Goal: Information Seeking & Learning: Find contact information

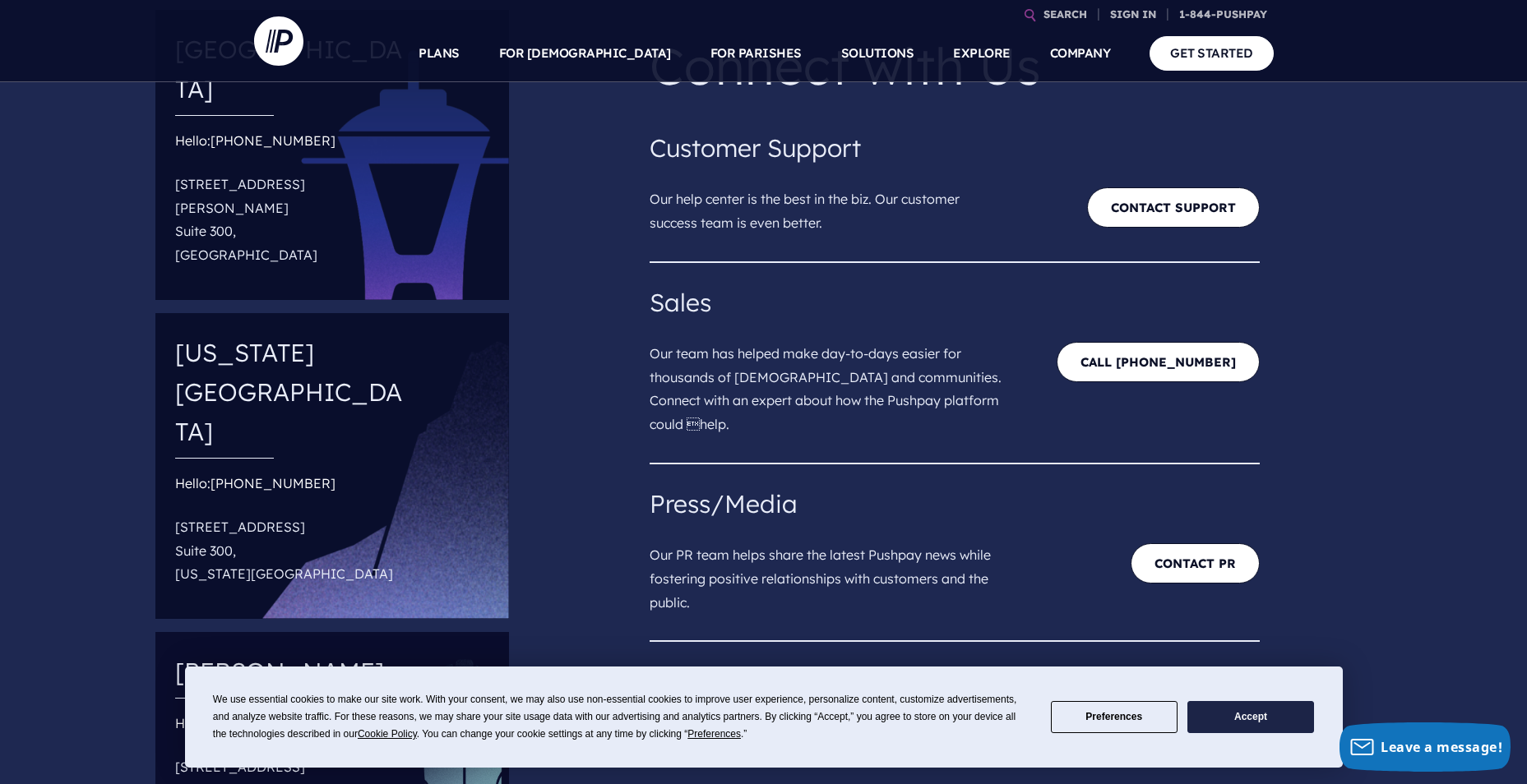
scroll to position [164, 0]
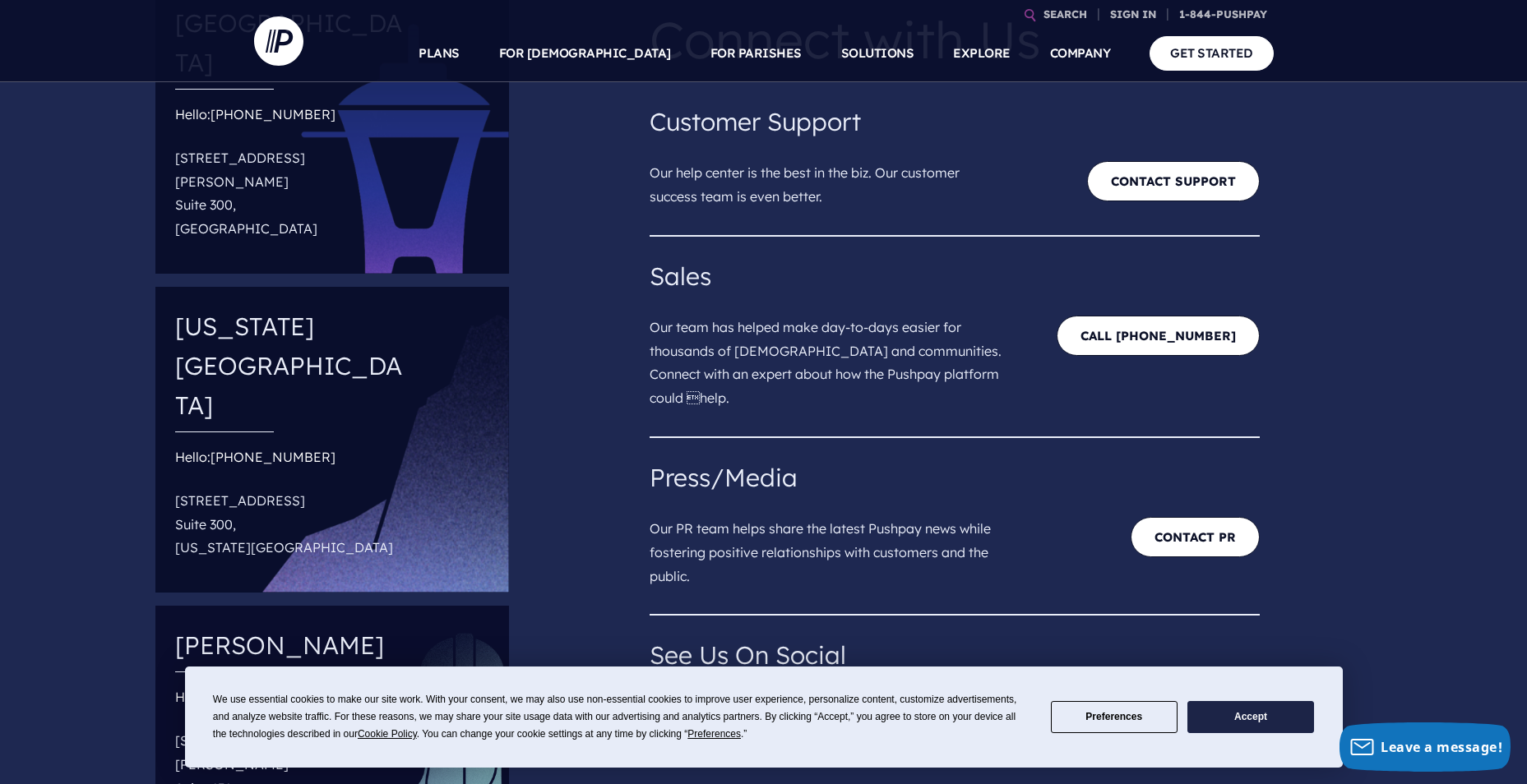
click at [1267, 710] on button "Accept" at bounding box center [1250, 717] width 127 height 32
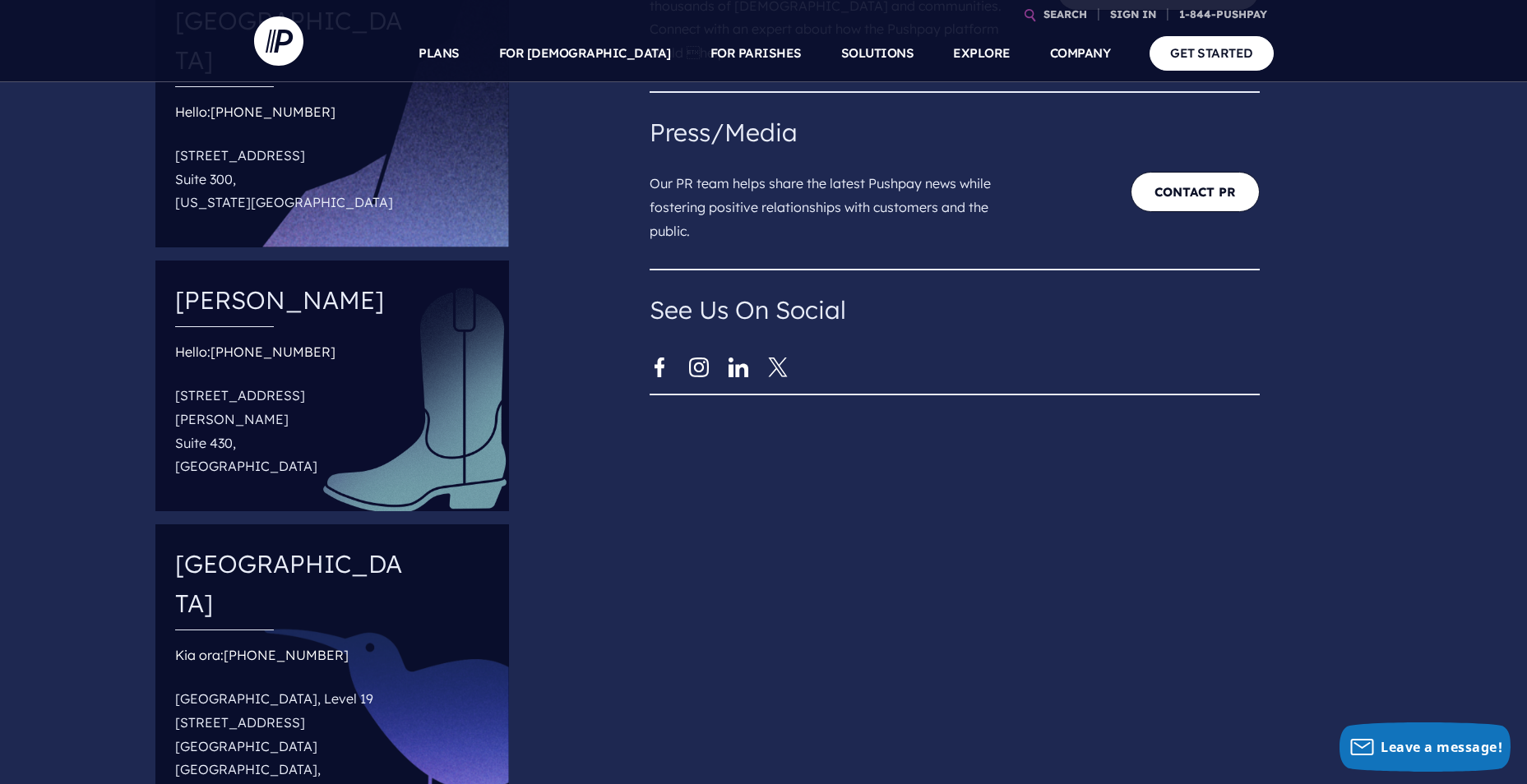
scroll to position [493, 0]
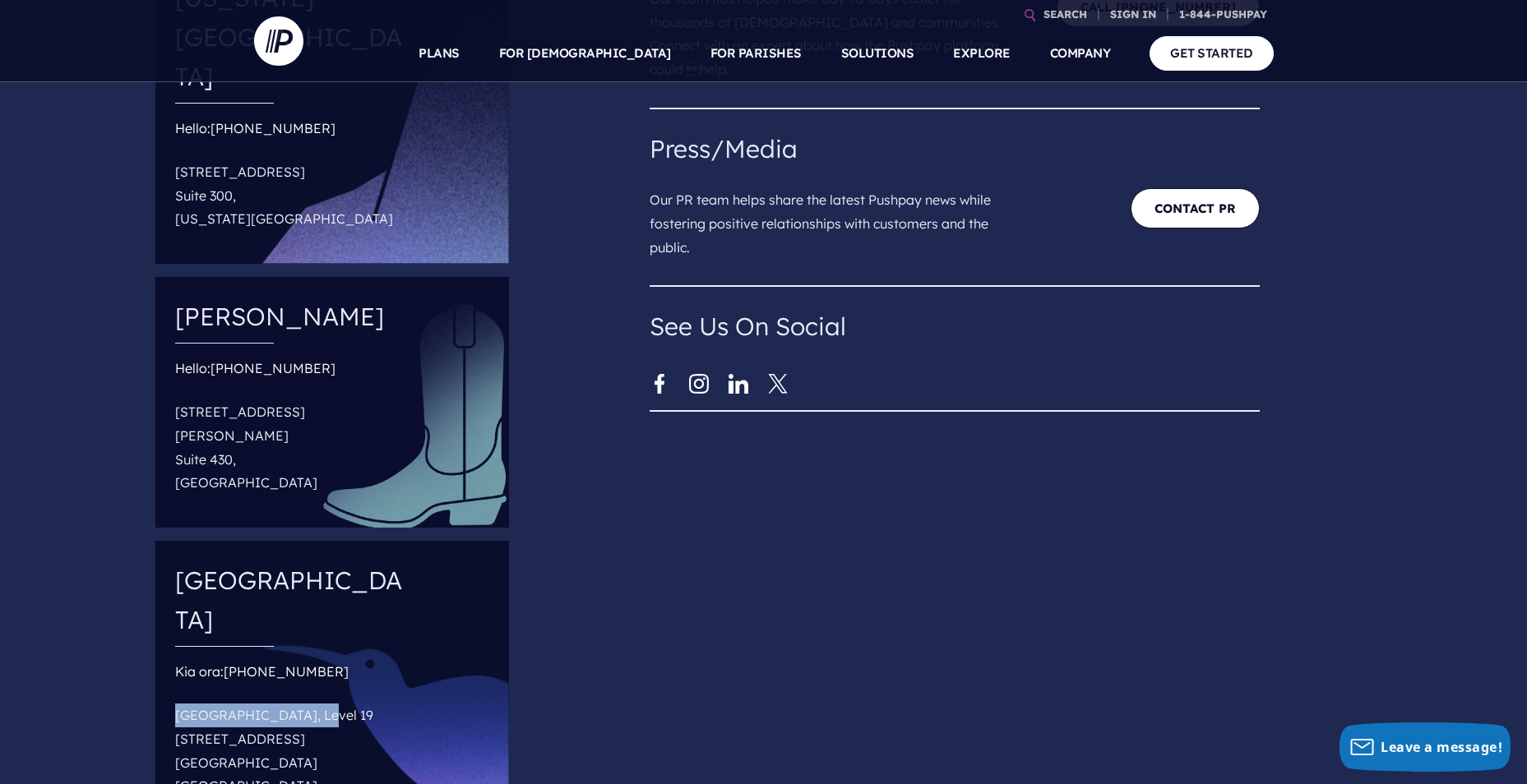
drag, startPoint x: 172, startPoint y: 507, endPoint x: 318, endPoint y: 499, distance: 146.2
click at [318, 541] on div "[GEOGRAPHIC_DATA] Kia ora: +64-80-099-[GEOGRAPHIC_DATA], [STREET_ADDRESS]" at bounding box center [332, 698] width 353 height 314
copy p "[GEOGRAPHIC_DATA], Level 19"
drag, startPoint x: 177, startPoint y: 530, endPoint x: 313, endPoint y: 533, distance: 136.0
click at [313, 541] on div "[GEOGRAPHIC_DATA] Kia ora: +64-80-099-[GEOGRAPHIC_DATA], [STREET_ADDRESS]" at bounding box center [332, 698] width 353 height 314
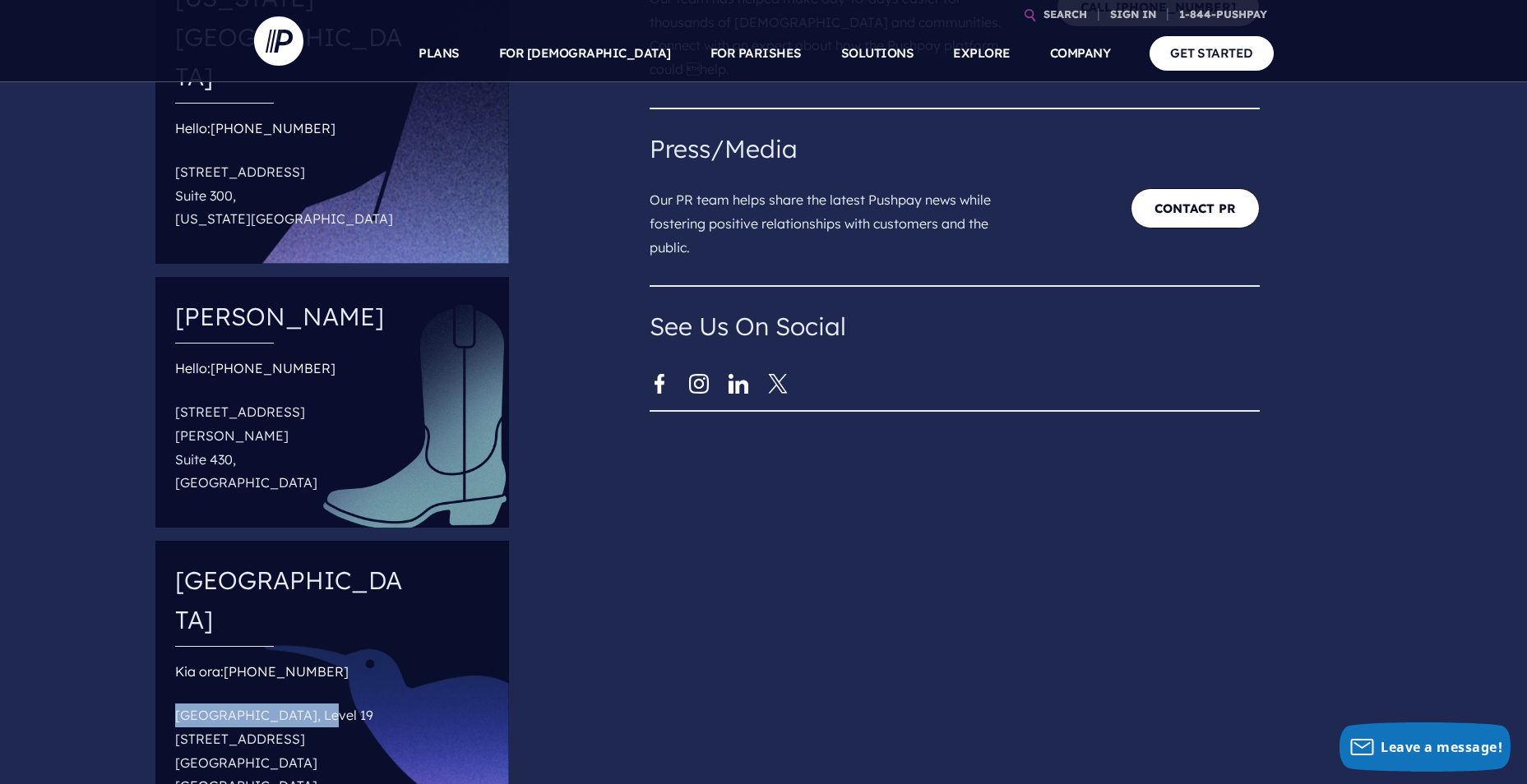
copy p "[STREET_ADDRESS]"
drag, startPoint x: 349, startPoint y: 471, endPoint x: 236, endPoint y: 472, distance: 113.0
click at [236, 660] on div "Kia ora: +64-80-099-[GEOGRAPHIC_DATA], [STREET_ADDRESS]" at bounding box center [293, 744] width 236 height 168
copy link "[PHONE_NUMBER]"
click at [361, 697] on p "[GEOGRAPHIC_DATA], [STREET_ADDRESS]" at bounding box center [293, 762] width 236 height 132
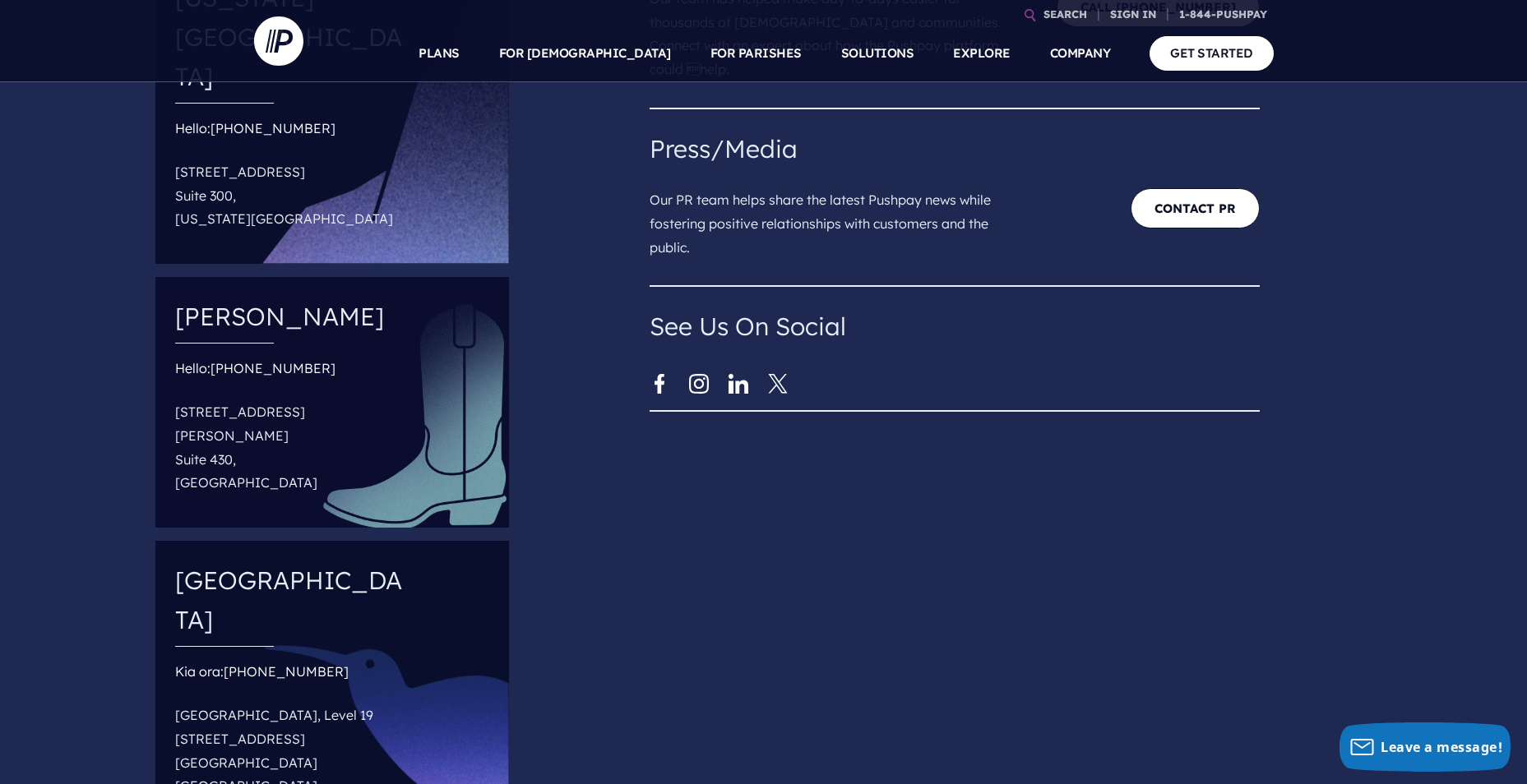
click at [337, 663] on link "[PHONE_NUMBER]" at bounding box center [285, 671] width 125 height 17
drag, startPoint x: 342, startPoint y: 472, endPoint x: 236, endPoint y: 474, distance: 106.0
click at [236, 660] on div "Kia ora: +64-80-099-[GEOGRAPHIC_DATA], [STREET_ADDRESS]" at bounding box center [293, 744] width 236 height 168
copy link "[PHONE_NUMBER]"
